Goal: Information Seeking & Learning: Learn about a topic

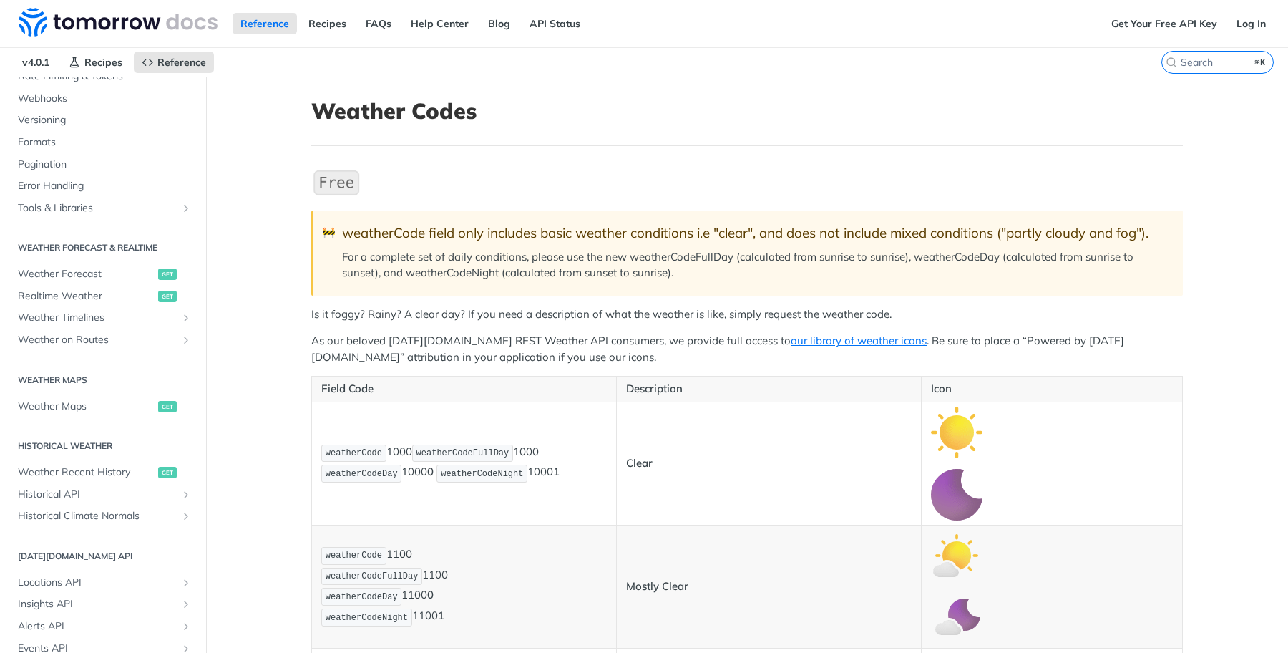
scroll to position [510, 0]
click at [87, 292] on span "Realtime Weather" at bounding box center [86, 293] width 137 height 14
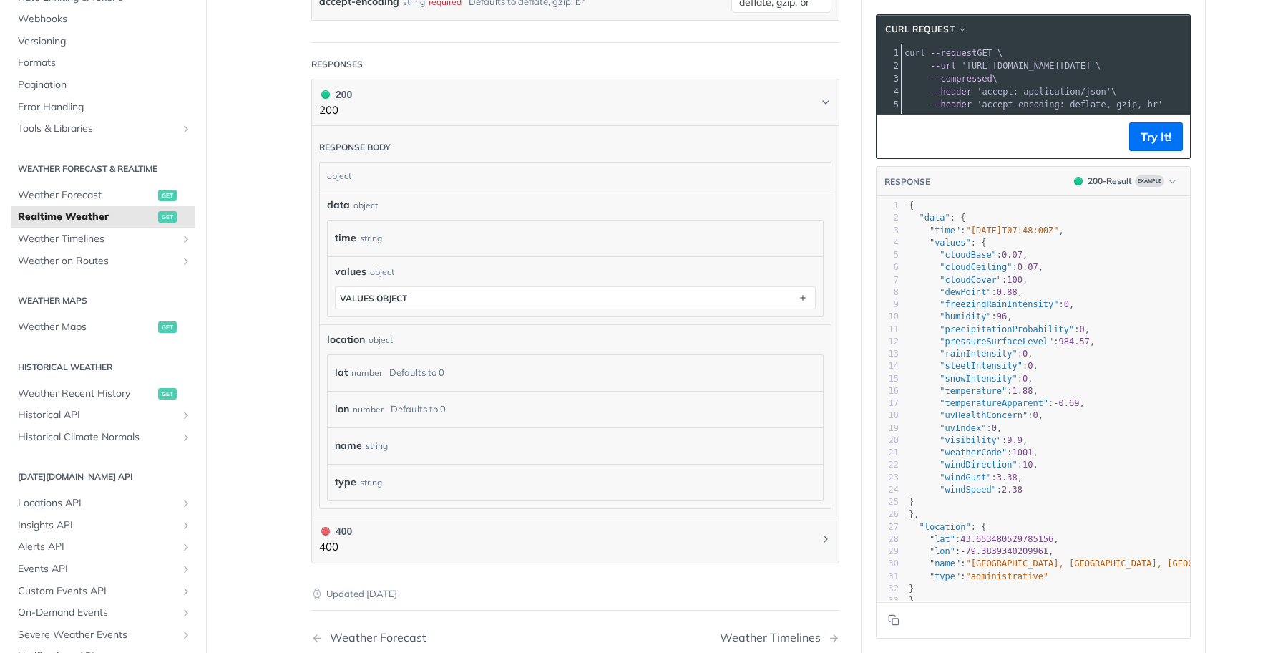
scroll to position [577, 0]
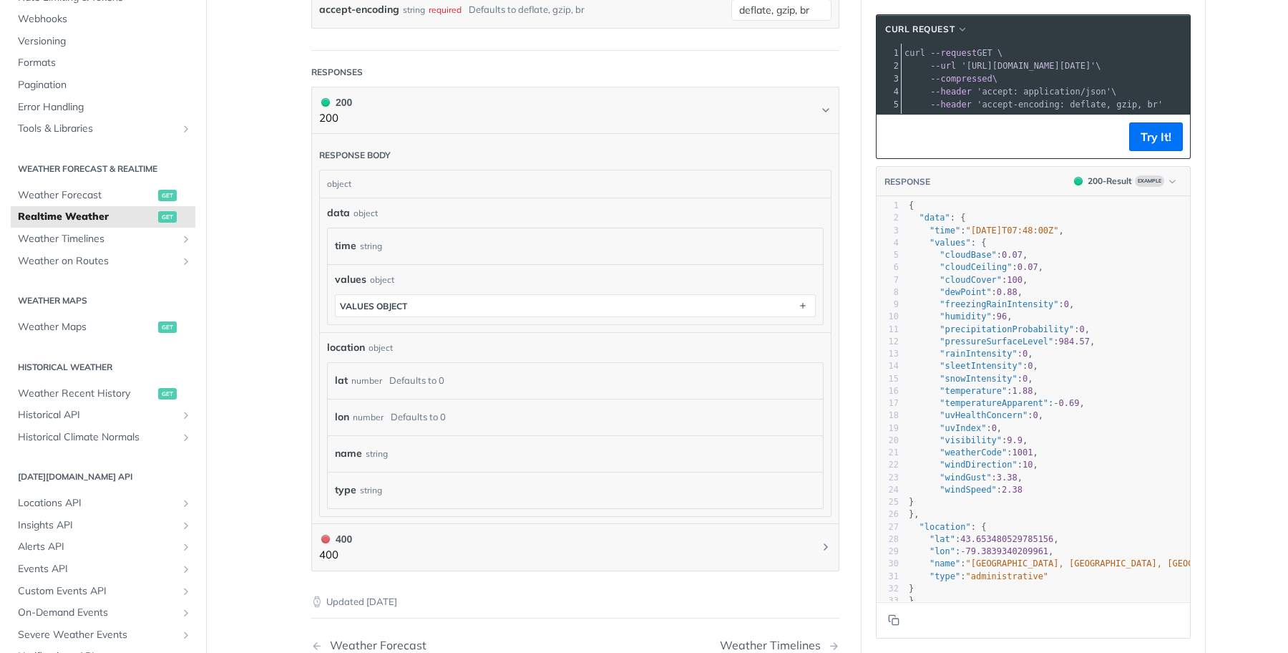
click at [366, 446] on div "string" at bounding box center [377, 453] width 22 height 21
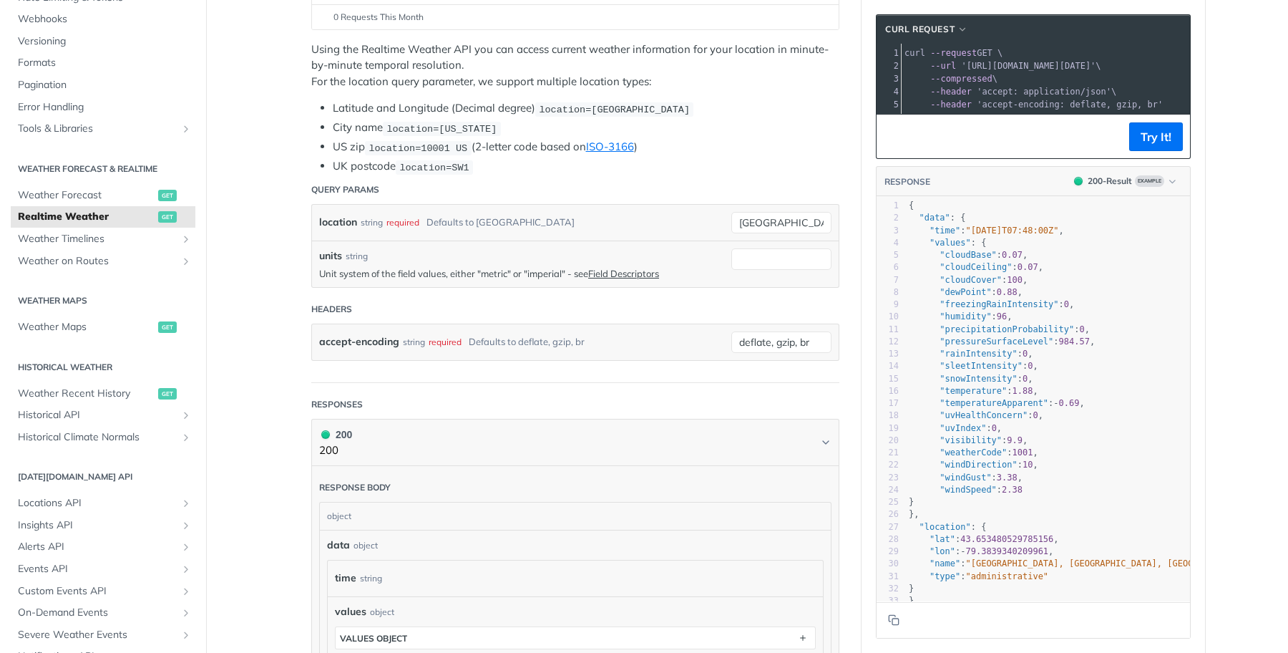
scroll to position [261, 0]
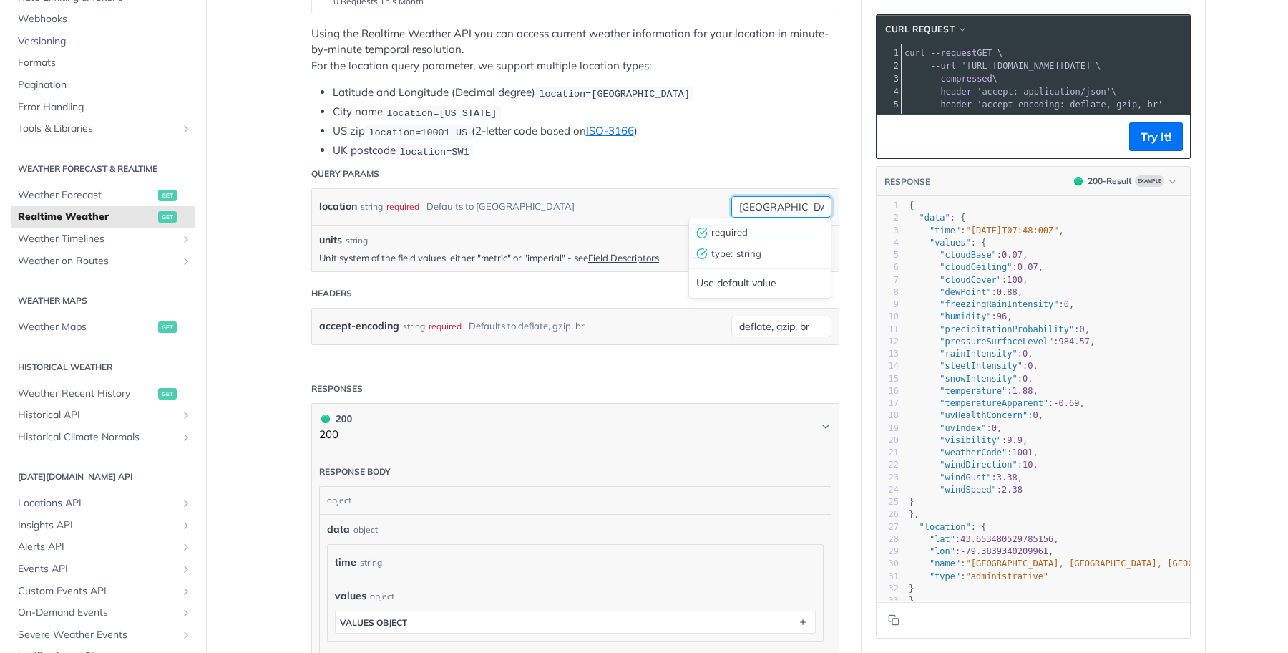
drag, startPoint x: 782, startPoint y: 201, endPoint x: 688, endPoint y: 201, distance: 93.8
click at [688, 201] on div "location string required Defaults to toronto toronto required type : string Use…" at bounding box center [575, 207] width 527 height 36
click at [783, 203] on input "toronto" at bounding box center [781, 206] width 100 height 21
click at [620, 253] on link "Field Descriptors" at bounding box center [623, 257] width 71 height 11
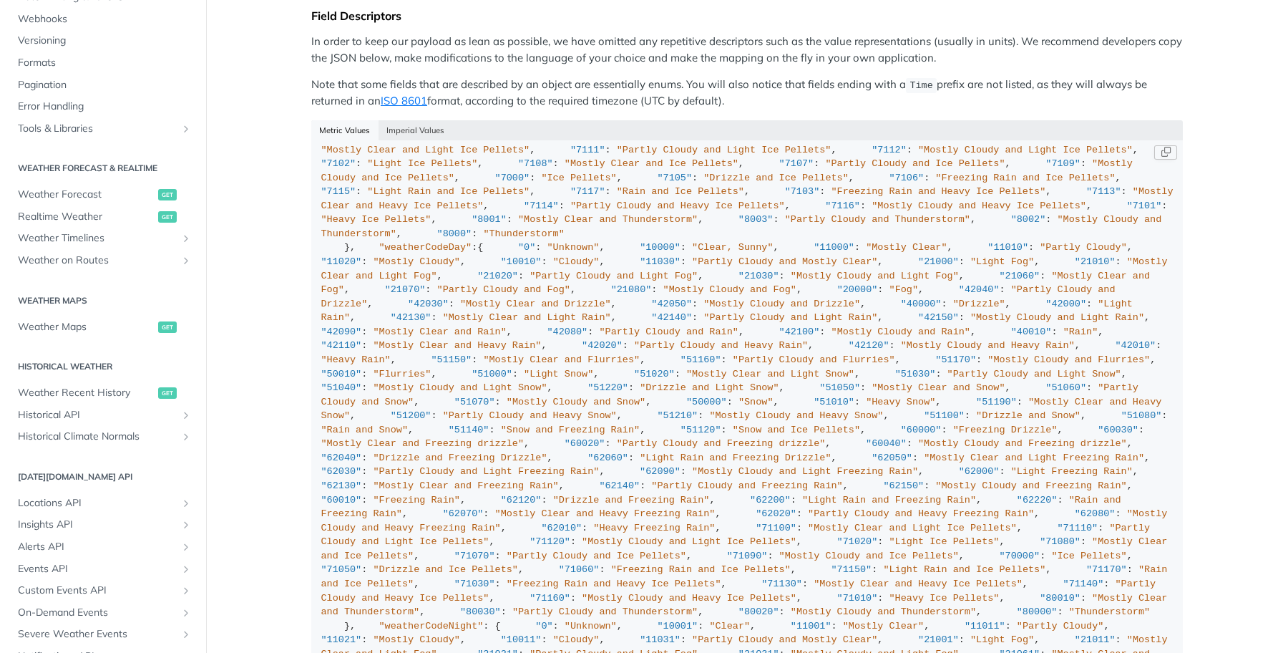
scroll to position [1128, 0]
click at [708, 296] on div "{ "cloudBase" : "km" , "cloudCeiling" : "km" , "cloudCover" : "%" , "dewPoint" …" at bounding box center [747, 16] width 852 height 1988
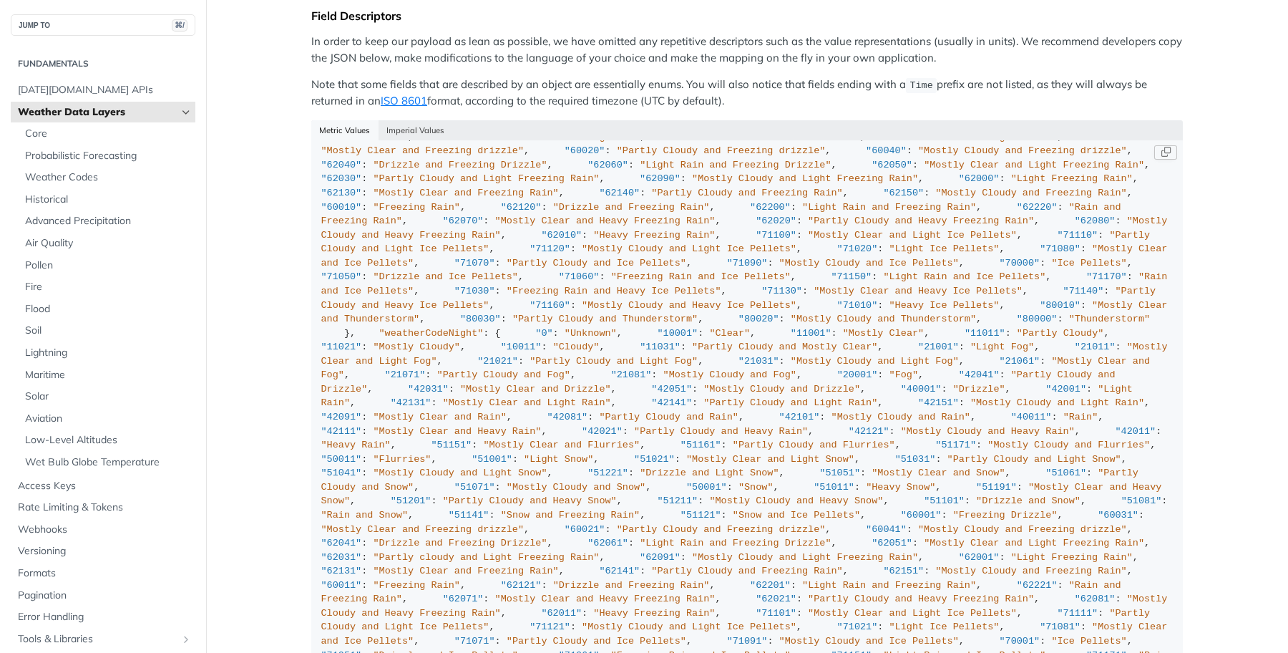
scroll to position [8284, 0]
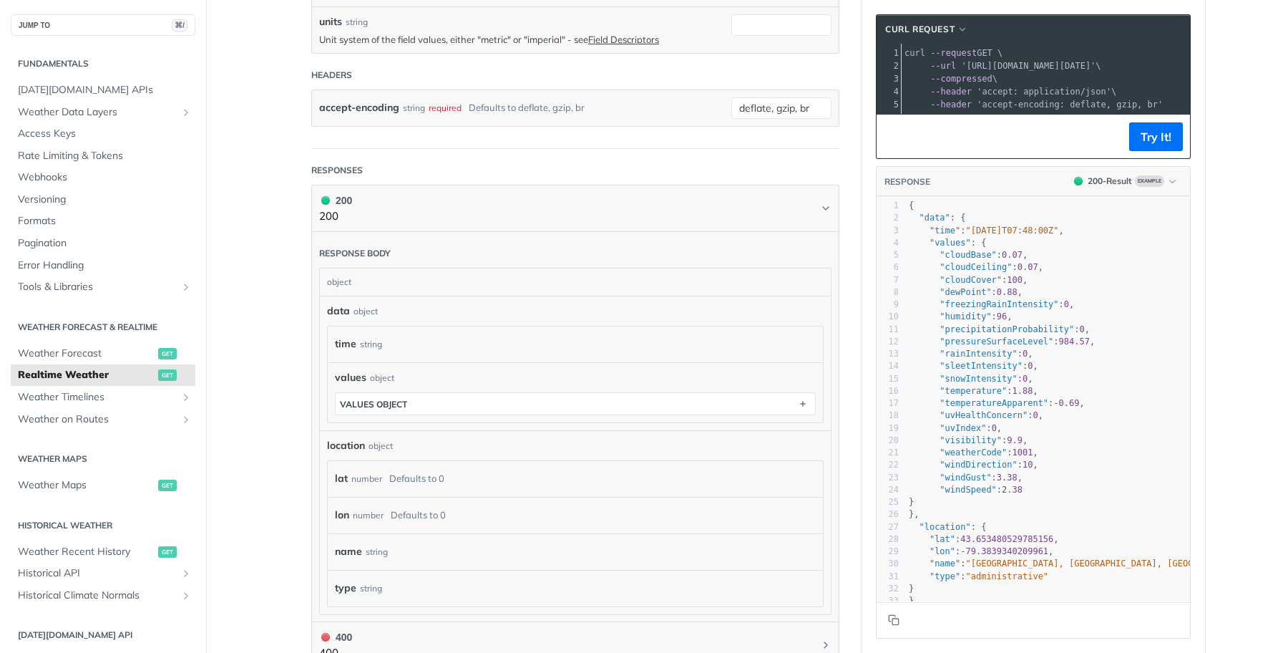
scroll to position [478, 0]
type textarea "43.653480529785156"
drag, startPoint x: 1058, startPoint y: 538, endPoint x: 965, endPoint y: 539, distance: 92.3
click at [965, 539] on span "43.653480529785156" at bounding box center [1006, 539] width 93 height 10
type textarea "-79.3839340209961"
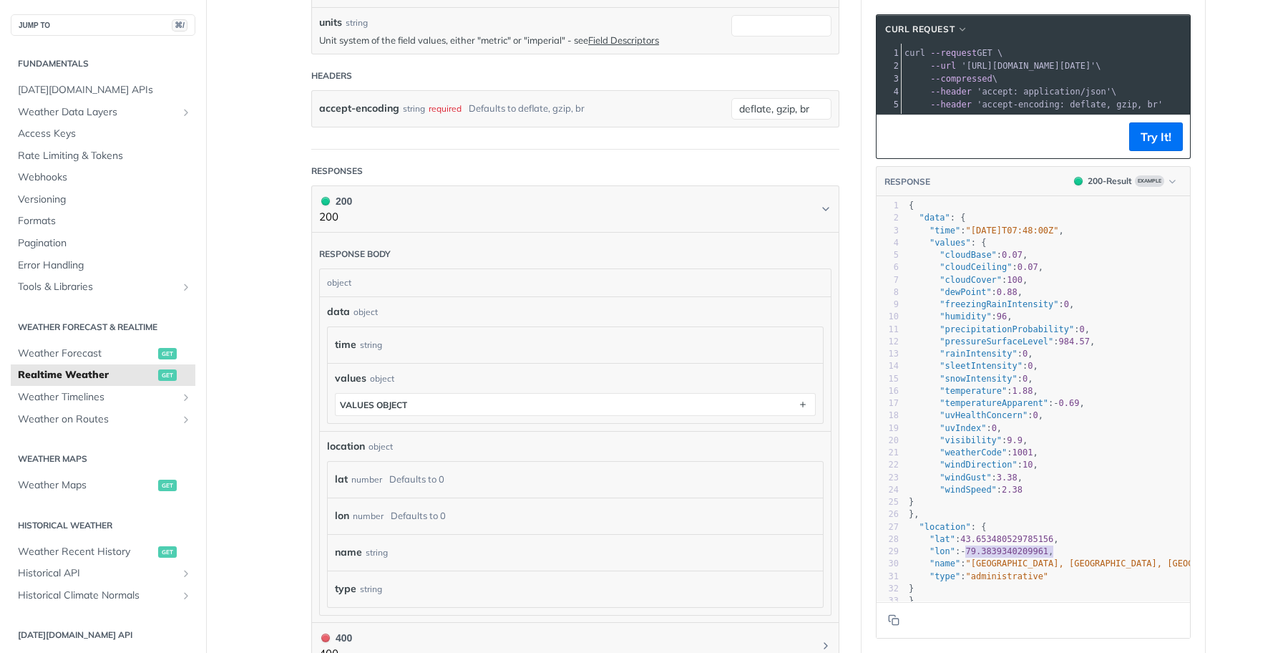
drag, startPoint x: 968, startPoint y: 549, endPoint x: 1054, endPoint y: 549, distance: 85.9
click at [1054, 549] on span ""lon" : - 79.3839340209961 ," at bounding box center [981, 551] width 145 height 10
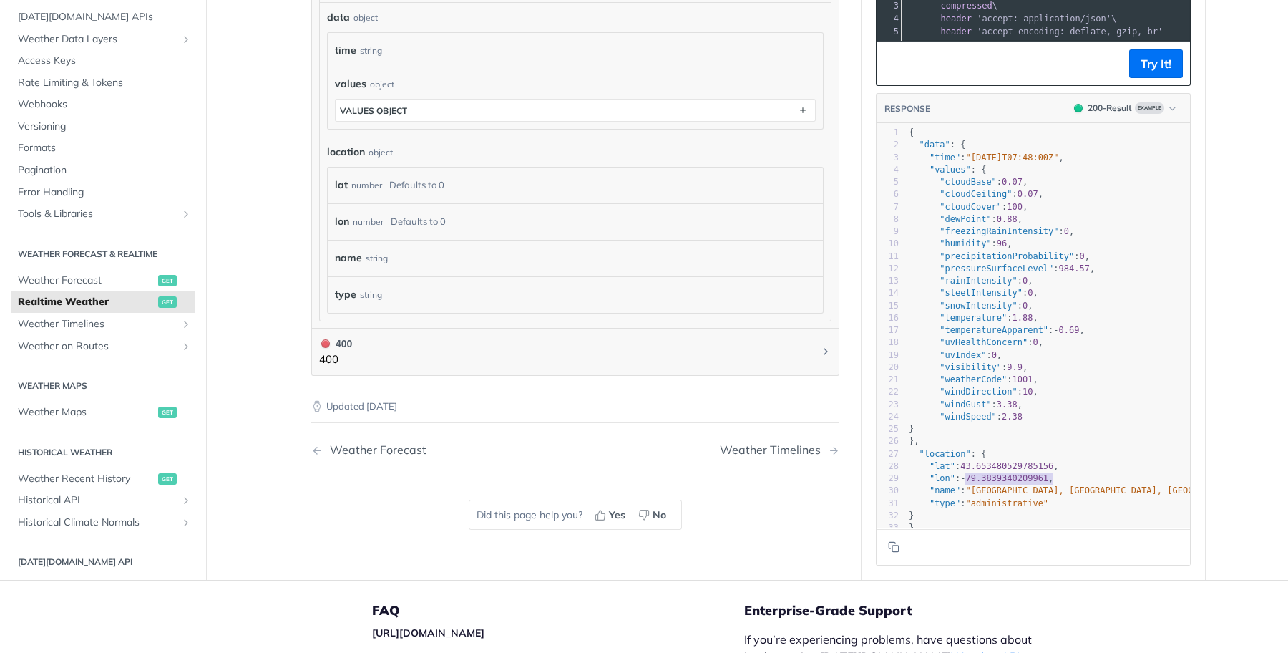
scroll to position [800, 0]
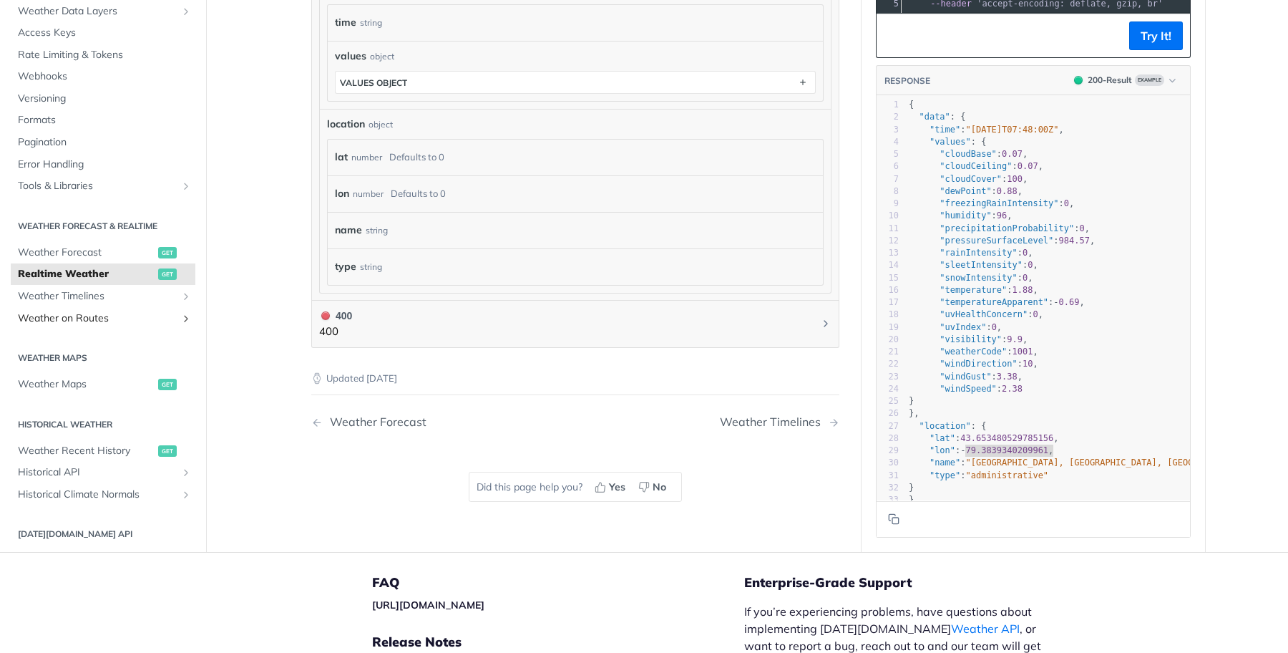
click at [102, 317] on span "Weather on Routes" at bounding box center [97, 318] width 159 height 14
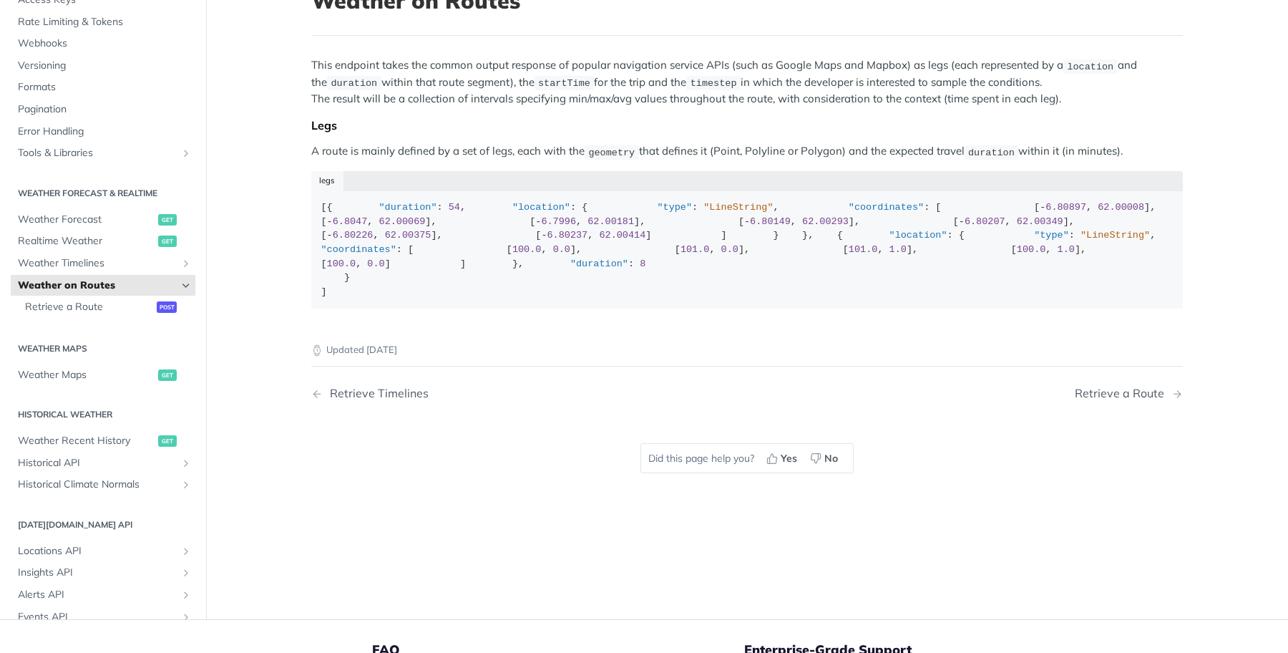
scroll to position [111, 0]
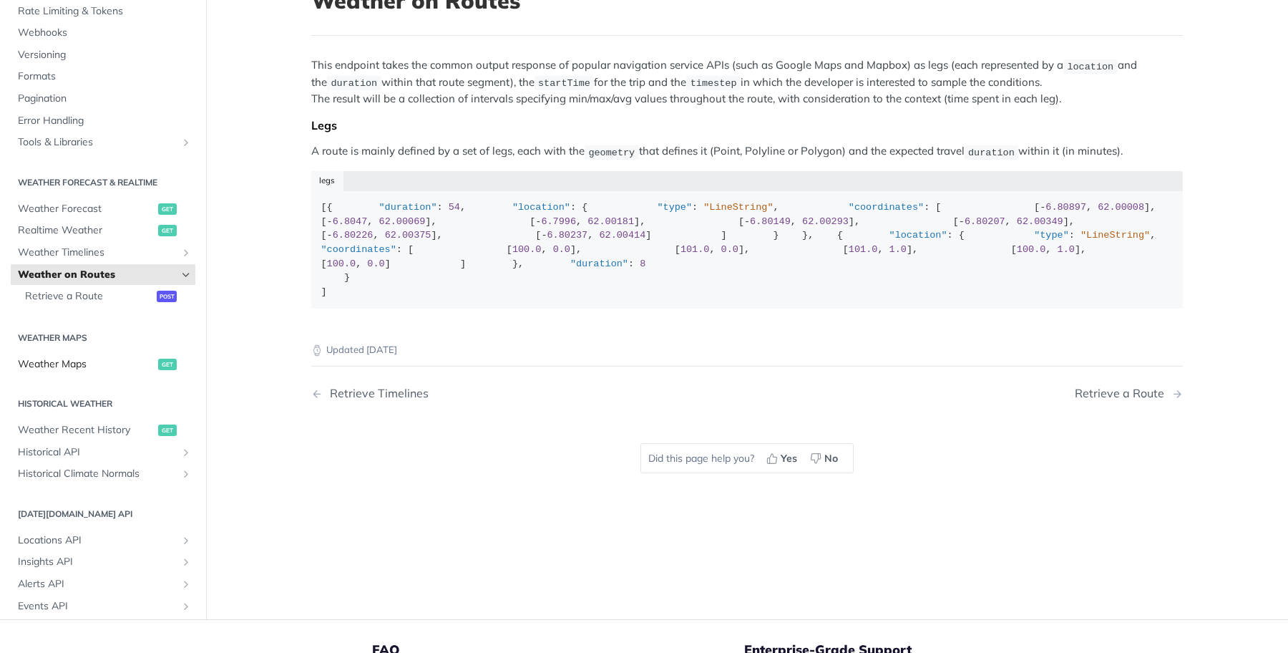
click at [86, 371] on span "Weather Maps" at bounding box center [86, 364] width 137 height 14
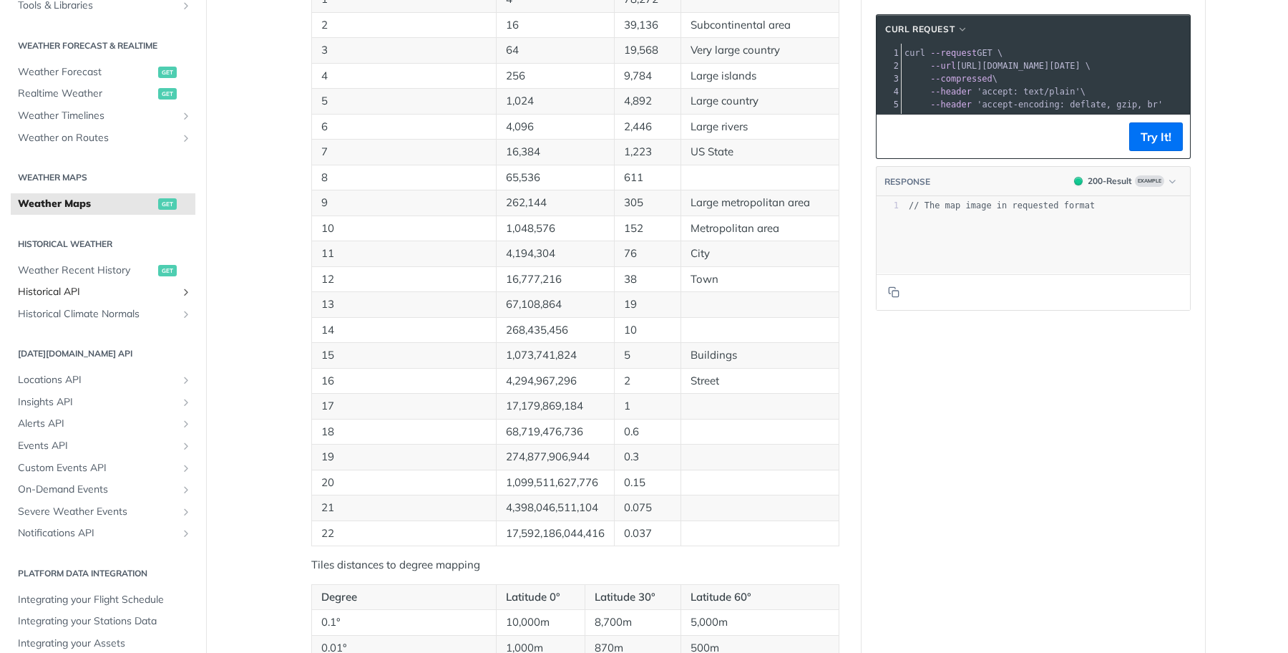
scroll to position [298, 0]
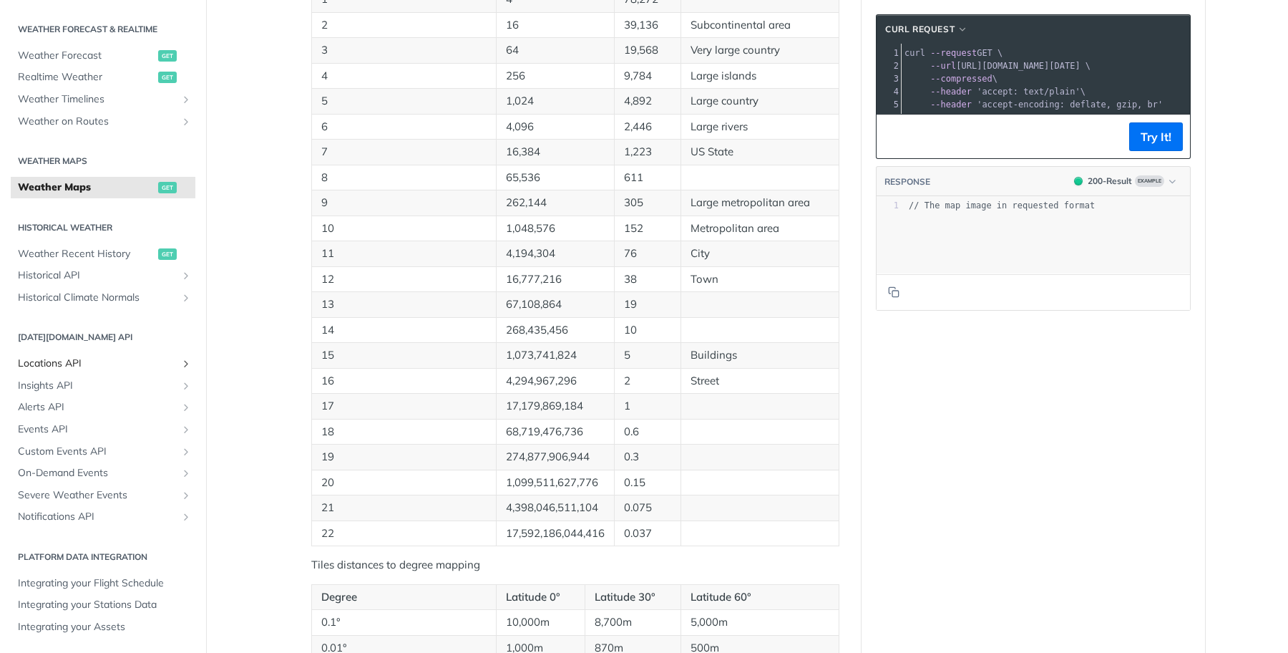
click at [75, 360] on span "Locations API" at bounding box center [97, 363] width 159 height 14
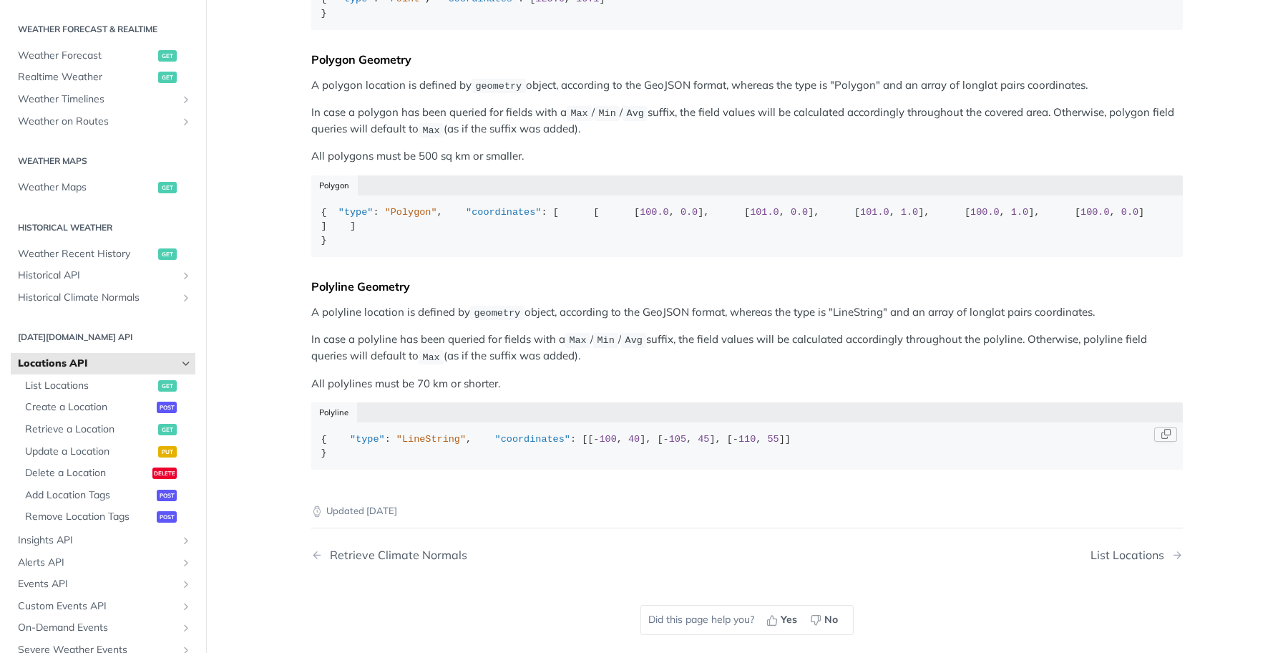
scroll to position [418, 0]
click at [89, 390] on span "List Locations" at bounding box center [90, 386] width 130 height 14
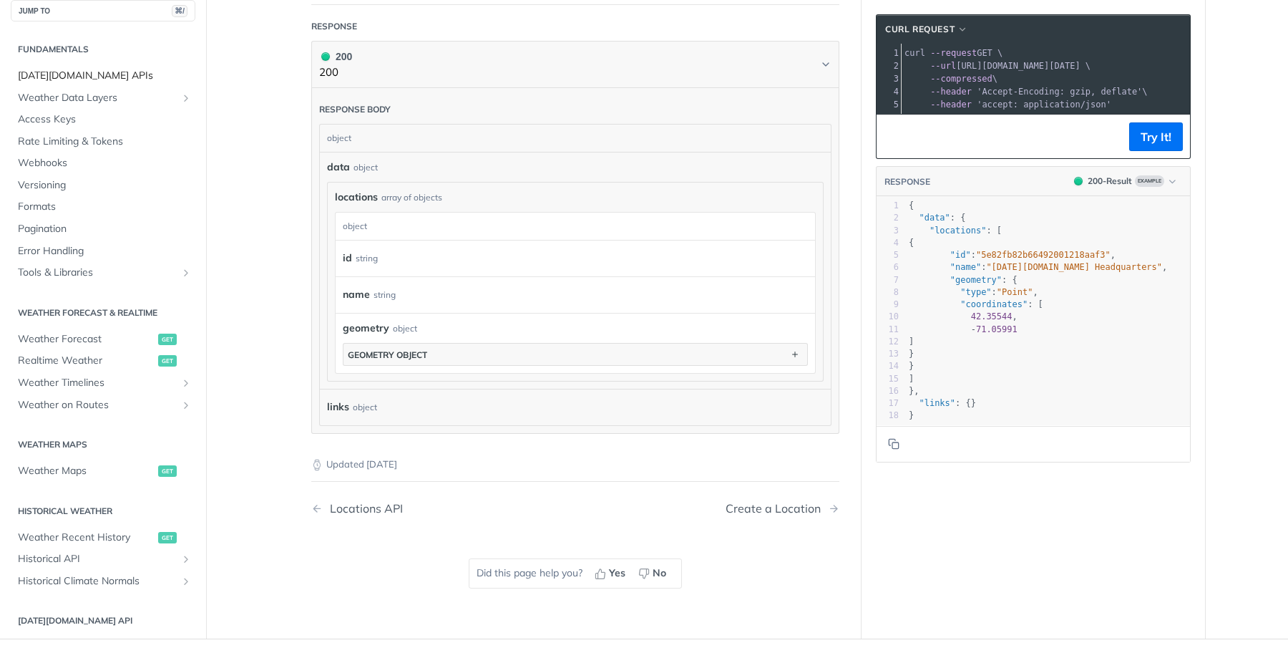
click at [78, 78] on span "[DATE][DOMAIN_NAME] APIs" at bounding box center [105, 76] width 174 height 14
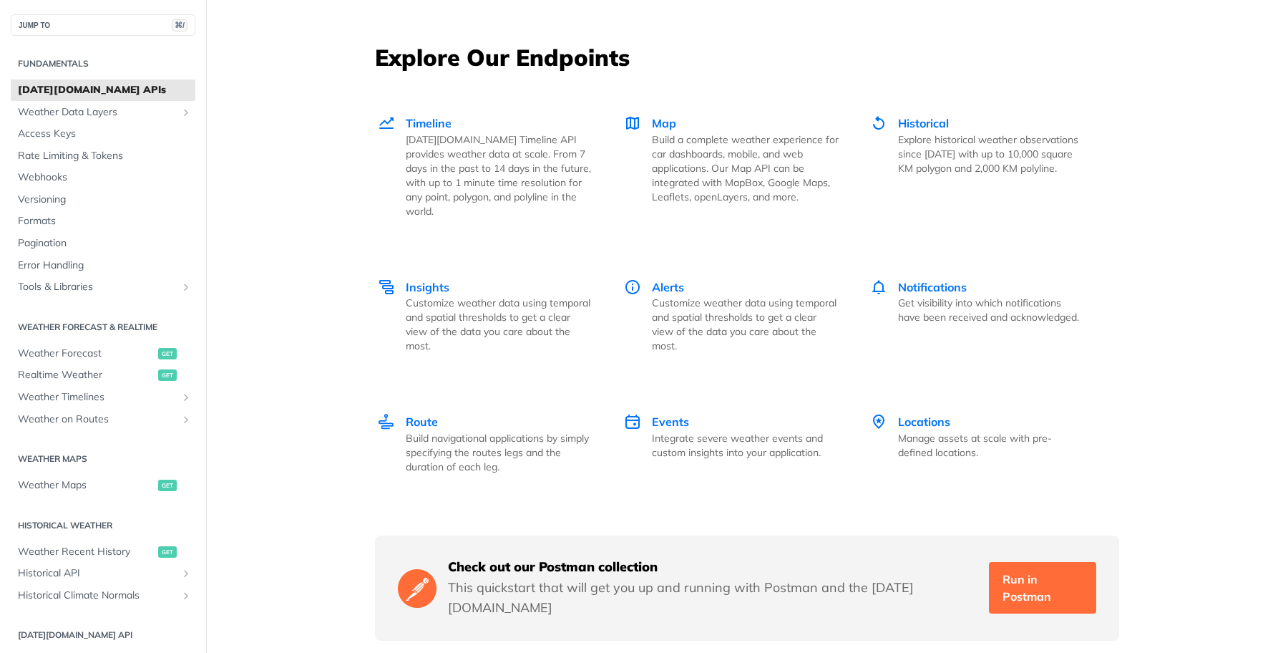
scroll to position [1942, 0]
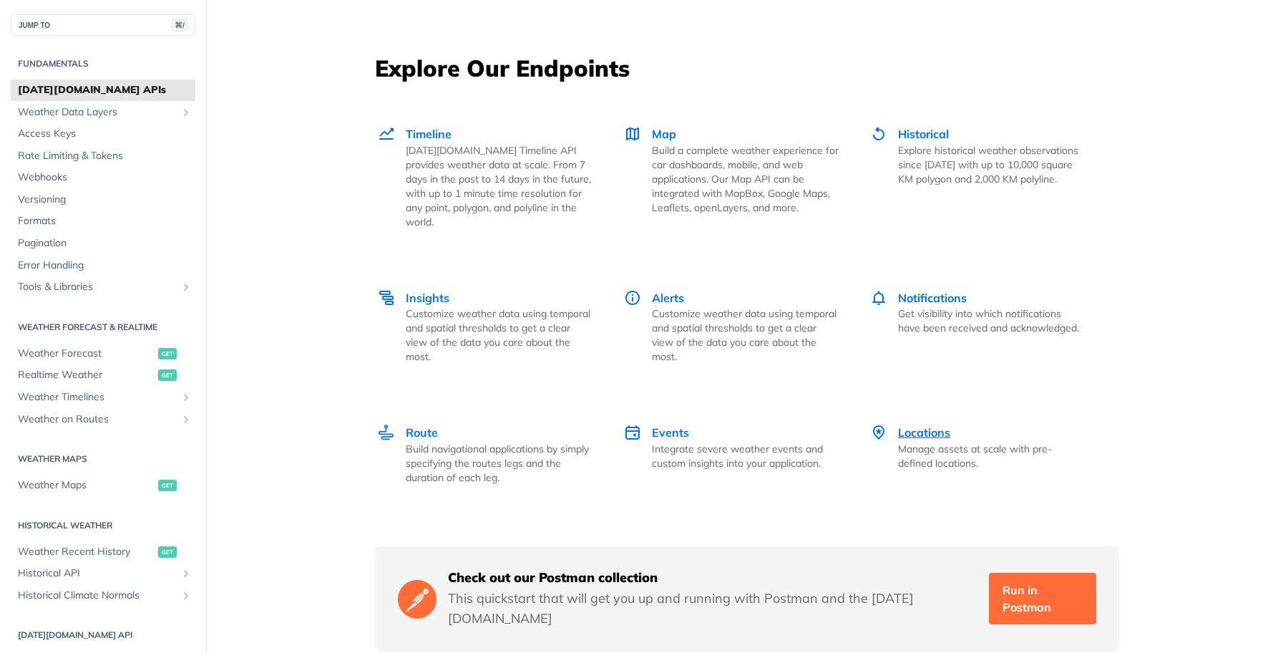
click at [934, 444] on p "Manage assets at scale with pre-defined locations." at bounding box center [991, 456] width 187 height 29
click at [89, 110] on span "Weather Data Layers" at bounding box center [97, 112] width 159 height 14
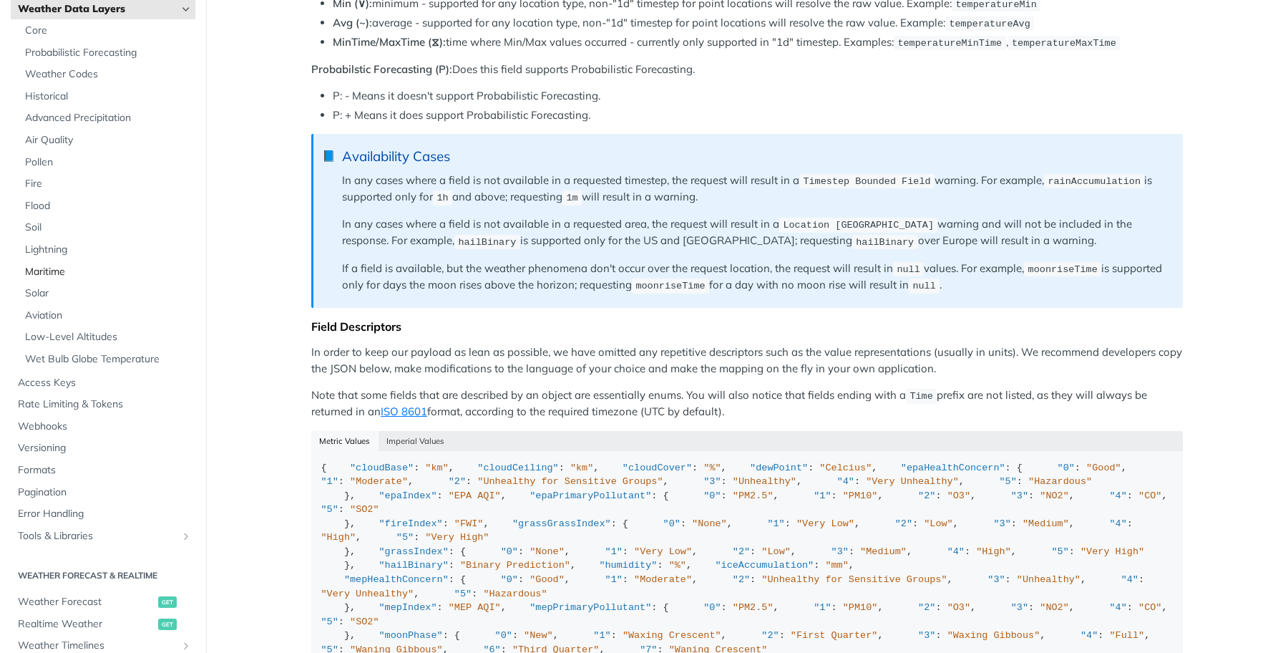
scroll to position [106, 0]
click at [64, 382] on span "Access Keys" at bounding box center [105, 380] width 174 height 14
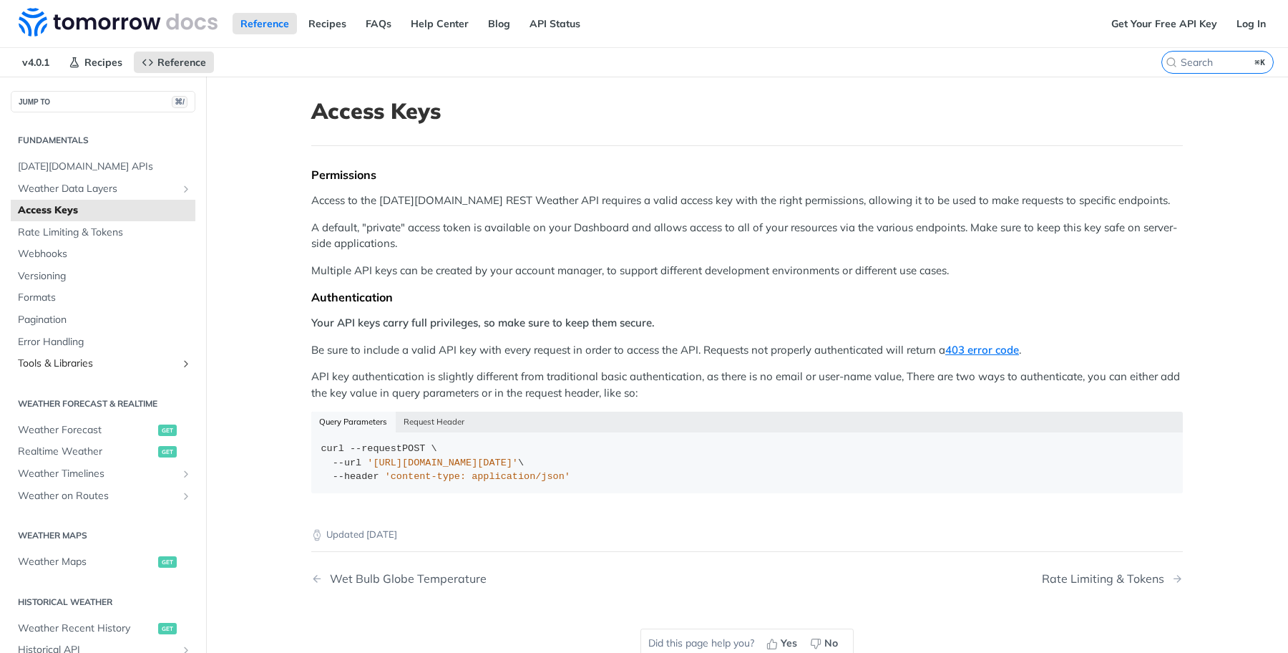
click at [69, 363] on span "Tools & Libraries" at bounding box center [97, 363] width 159 height 14
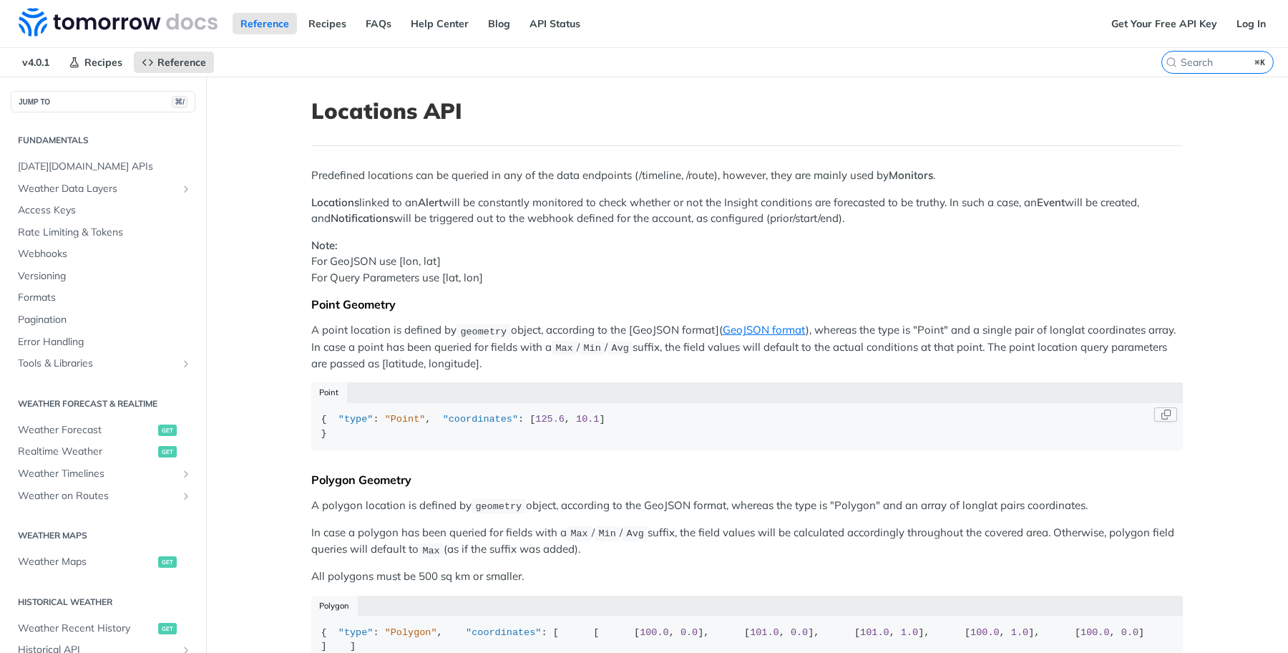
scroll to position [298, 0]
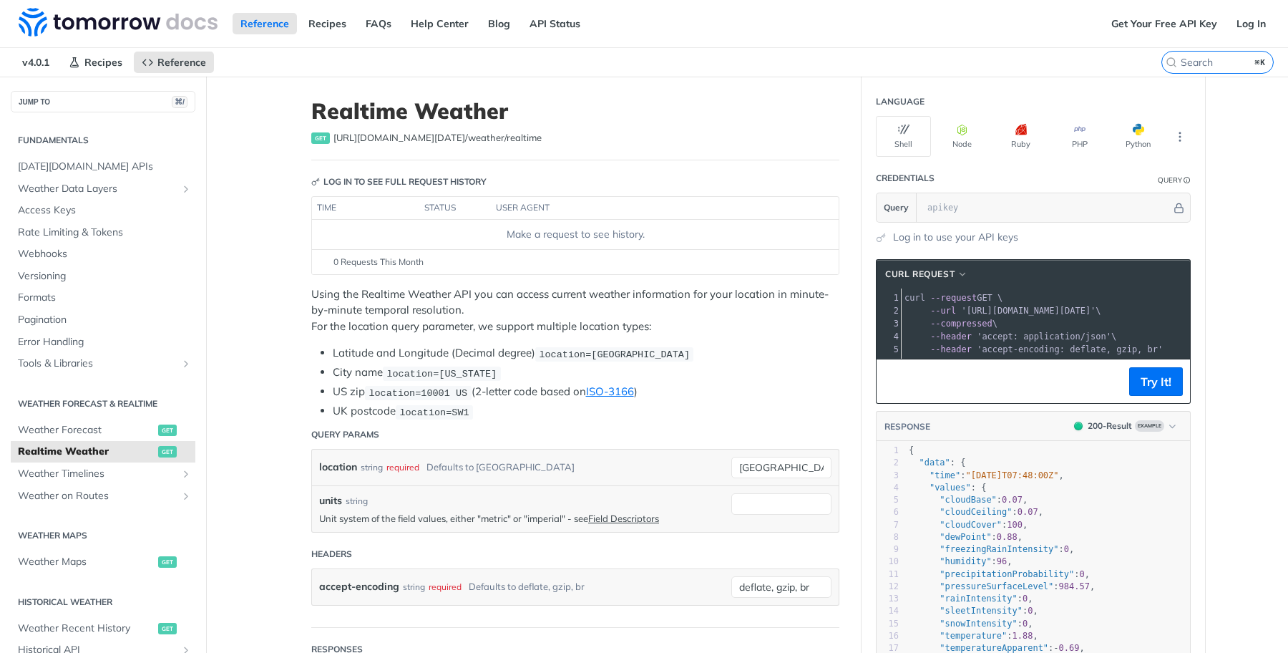
scroll to position [478, 0]
